Goal: Task Accomplishment & Management: Manage account settings

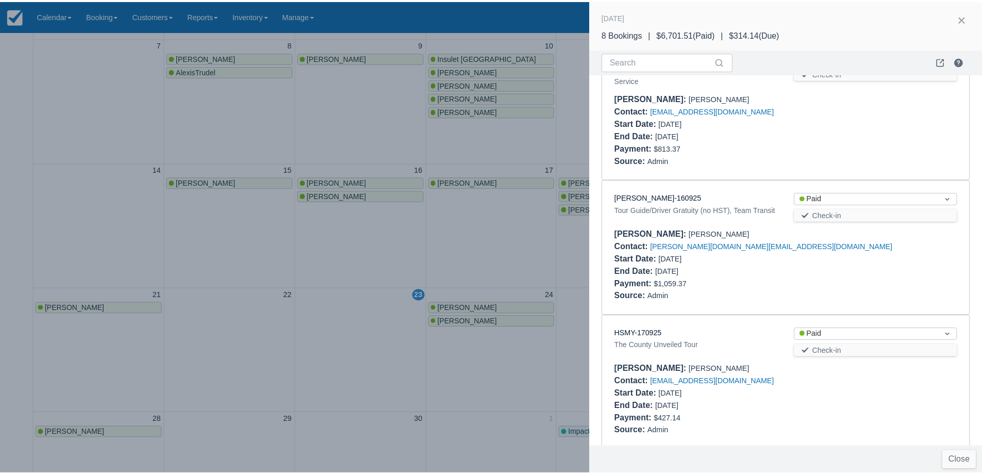
scroll to position [746, 0]
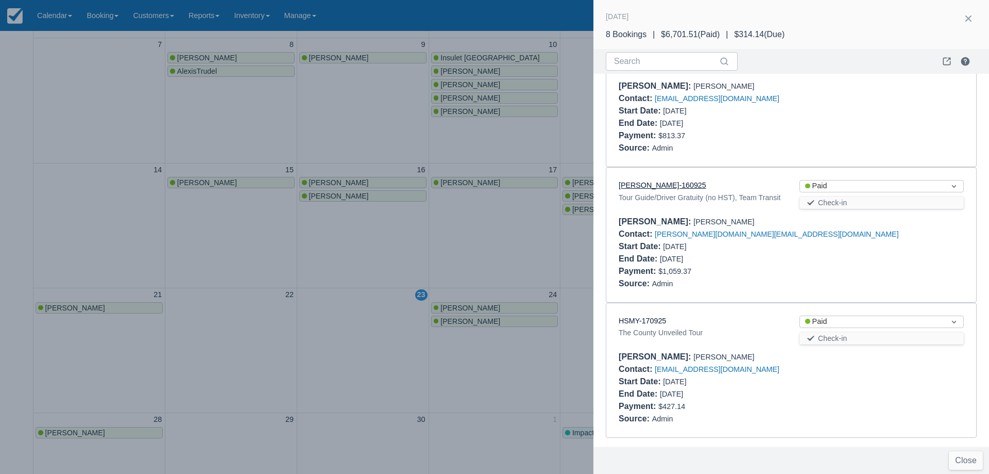
click at [654, 181] on link "CANH-160925" at bounding box center [663, 185] width 88 height 8
click at [476, 211] on div at bounding box center [494, 237] width 989 height 474
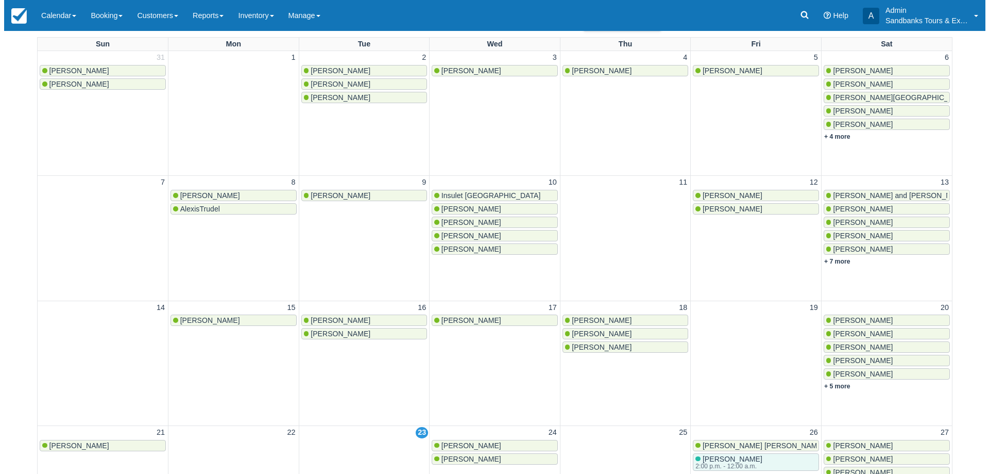
scroll to position [0, 0]
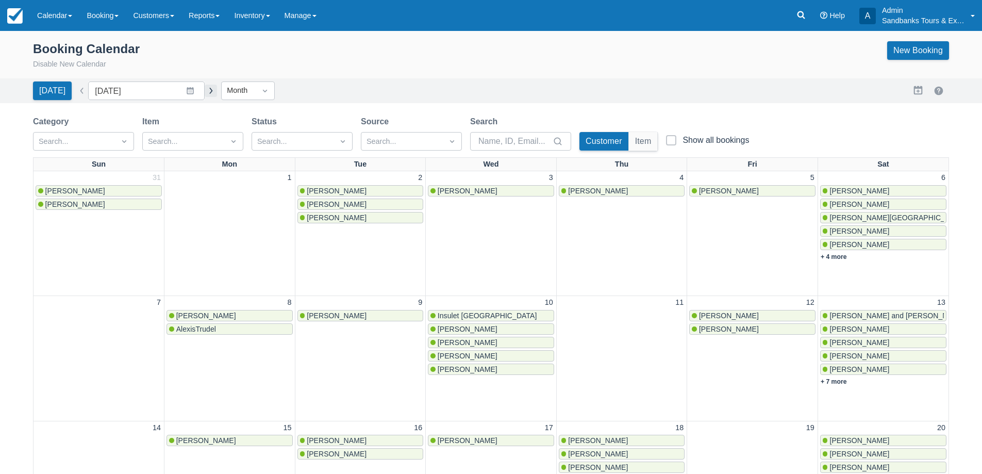
click at [210, 89] on button "button" at bounding box center [211, 91] width 12 height 12
type input "October 2025"
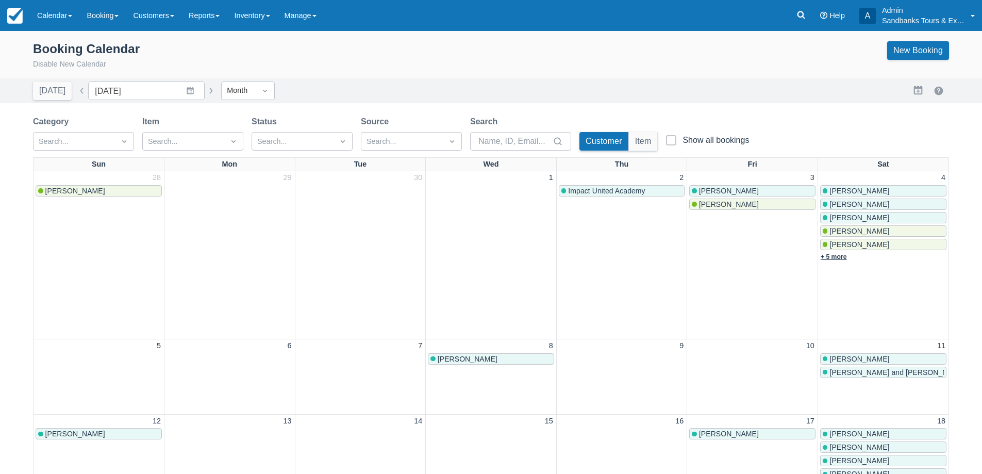
click at [834, 259] on link "+ 5 more" at bounding box center [833, 256] width 26 height 7
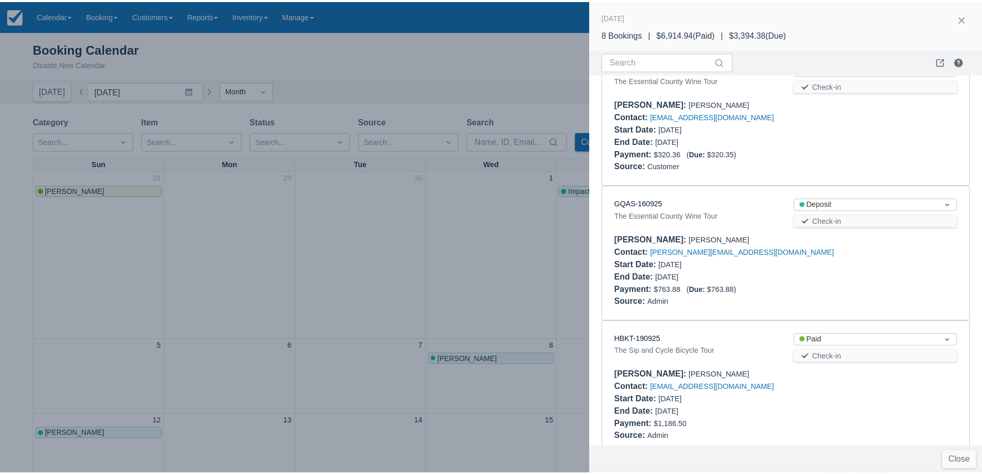
scroll to position [773, 0]
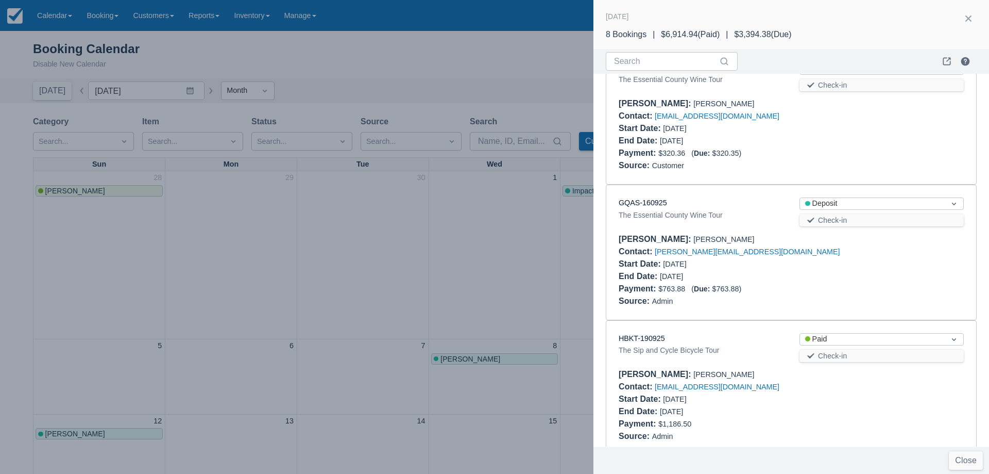
click at [379, 264] on div at bounding box center [494, 237] width 989 height 474
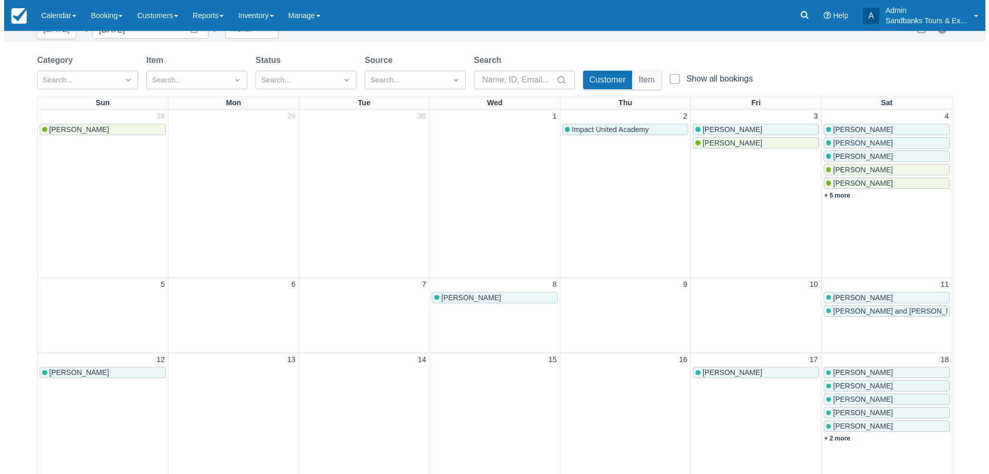
scroll to position [258, 0]
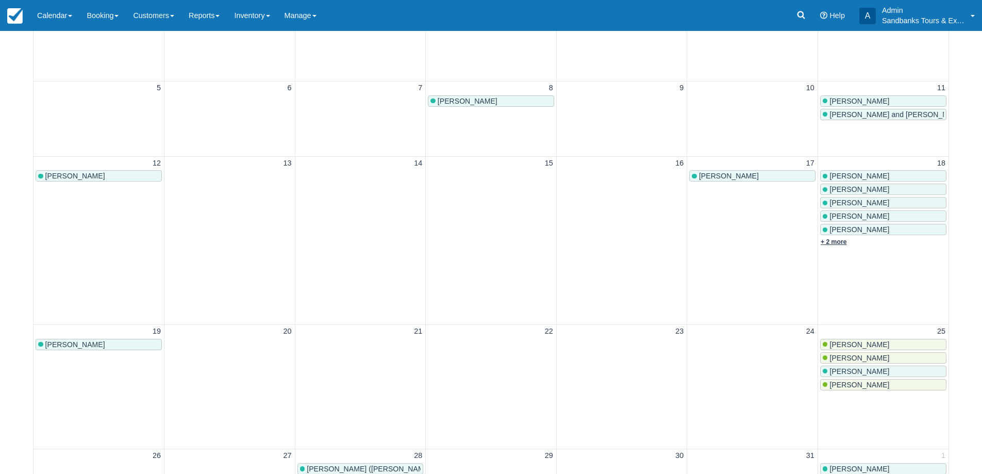
click at [829, 242] on link "+ 2 more" at bounding box center [833, 241] width 26 height 7
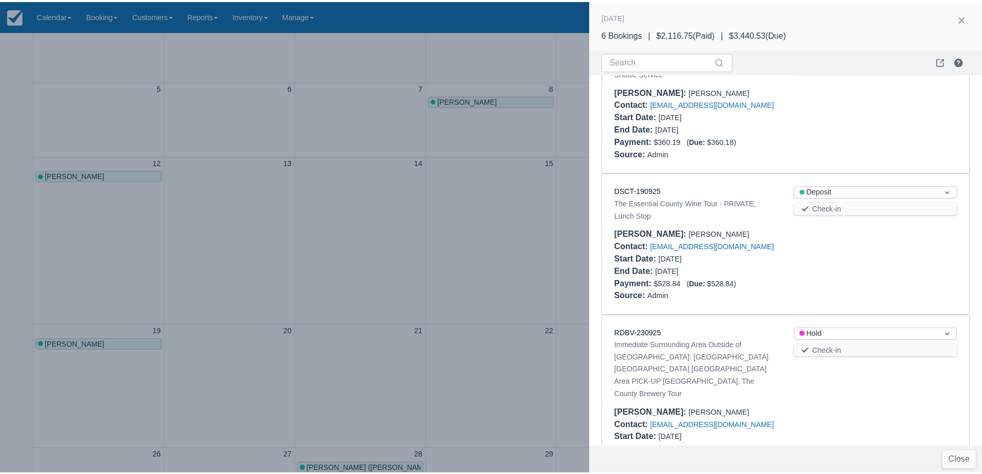
scroll to position [495, 0]
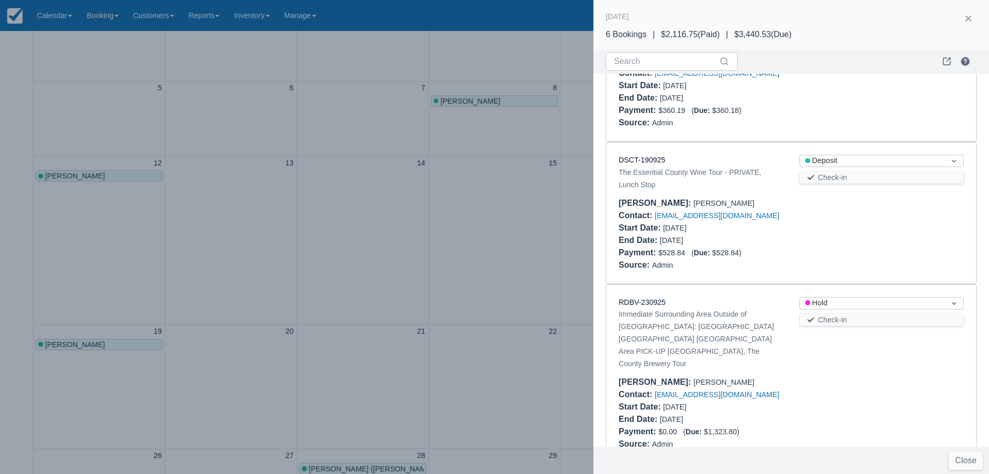
click at [399, 247] on div at bounding box center [494, 237] width 989 height 474
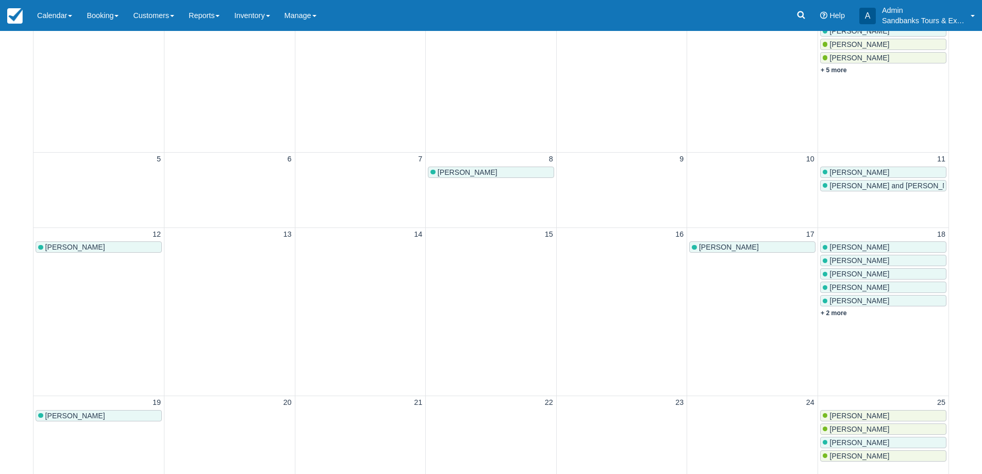
scroll to position [52, 0]
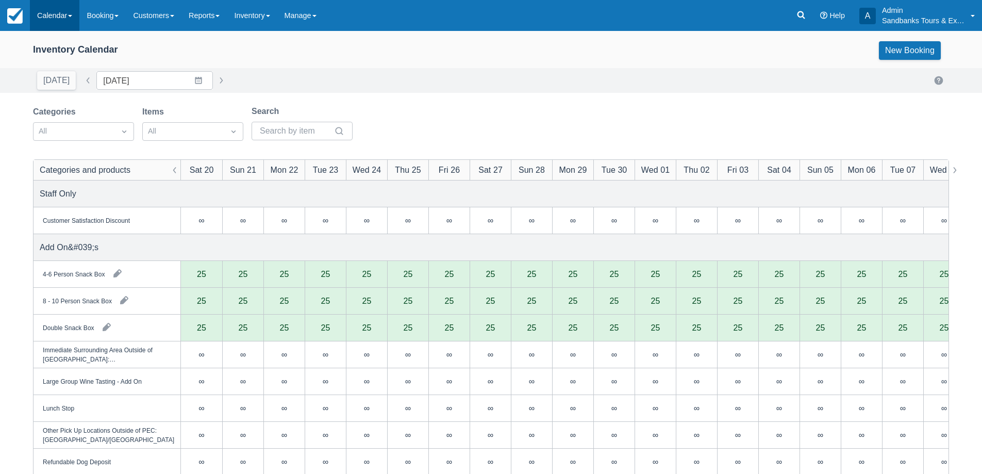
click at [63, 12] on link "Calendar" at bounding box center [54, 15] width 49 height 31
click at [71, 40] on link "Booking" at bounding box center [70, 44] width 81 height 22
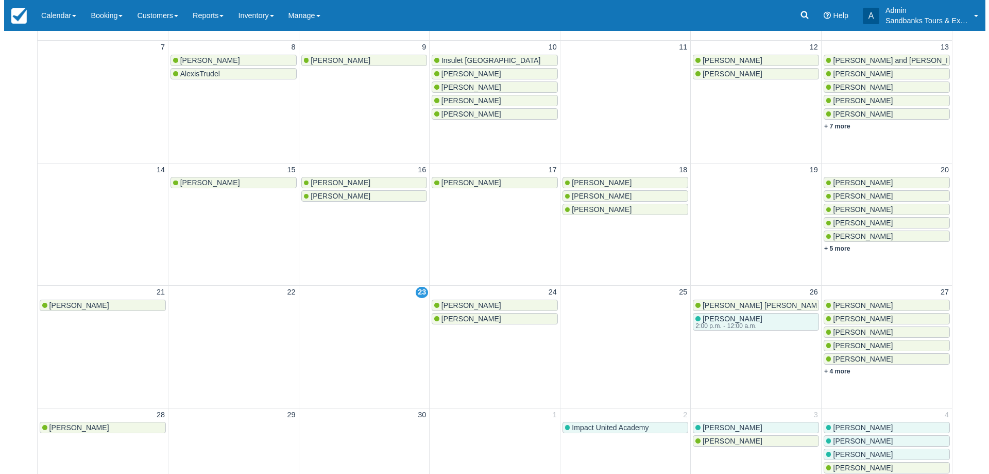
scroll to position [258, 0]
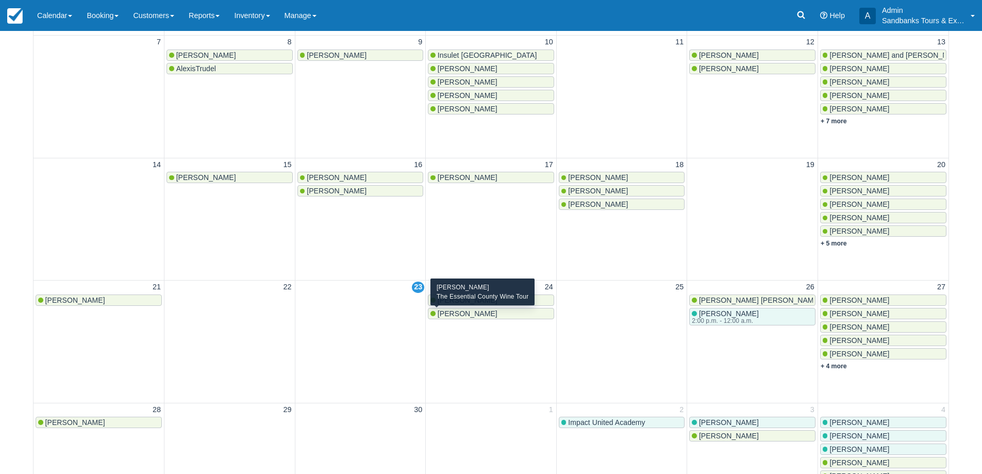
click at [477, 317] on div "[PERSON_NAME]" at bounding box center [490, 313] width 121 height 8
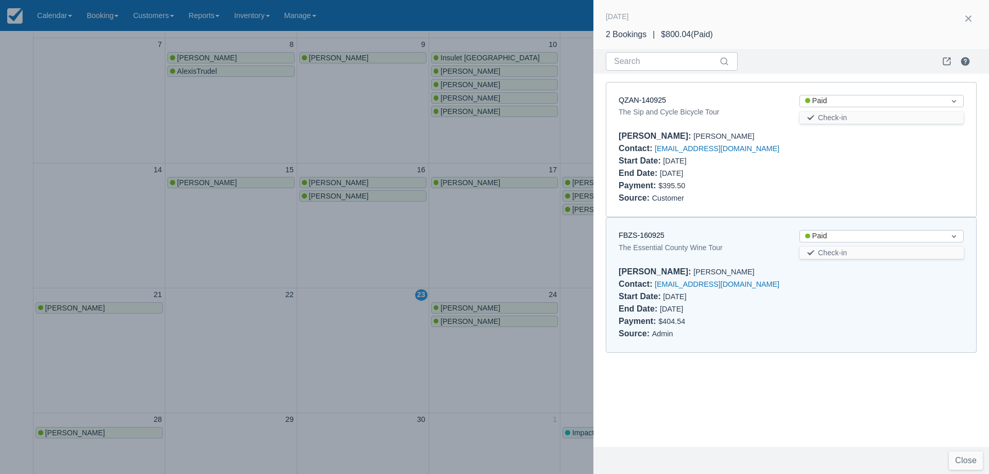
click at [656, 230] on div "FBZS-160925" at bounding box center [701, 235] width 164 height 11
click at [658, 233] on link "FBZS-160925" at bounding box center [642, 235] width 46 height 8
